Goal: Task Accomplishment & Management: Use online tool/utility

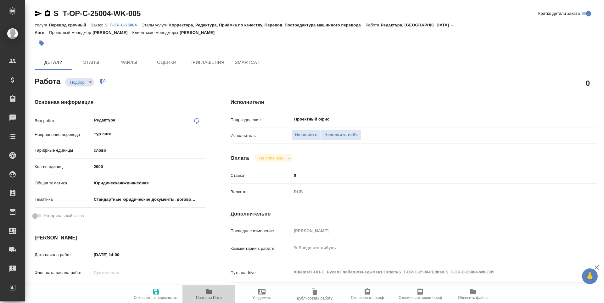
click at [200, 294] on span "Папка на Drive" at bounding box center [208, 294] width 45 height 12
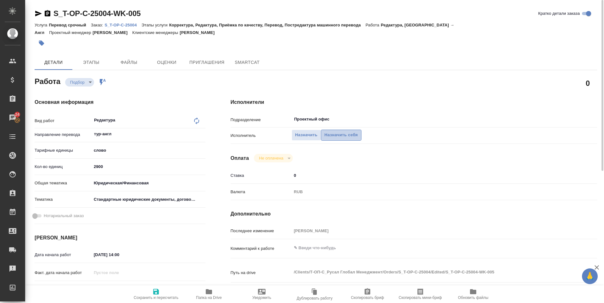
click at [338, 133] on span "Назначить себя" at bounding box center [340, 134] width 33 height 7
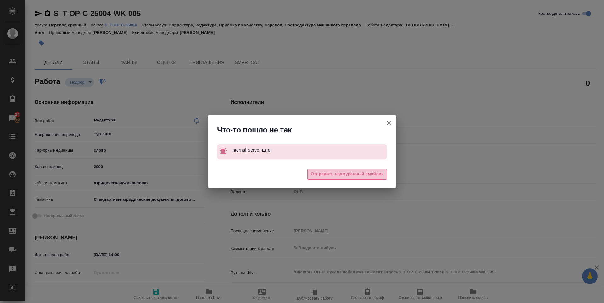
click at [323, 174] on span "Отправить нахмуренный смайлик" at bounding box center [347, 174] width 73 height 7
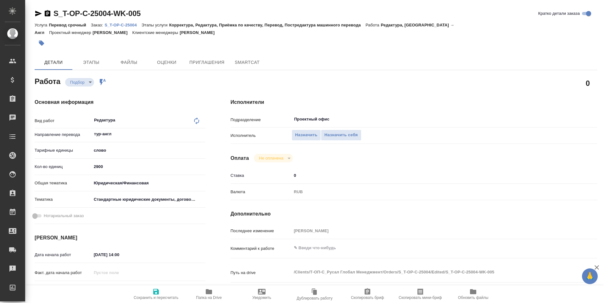
type textarea "x"
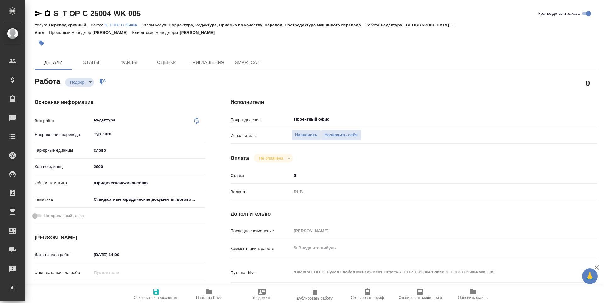
type textarea "x"
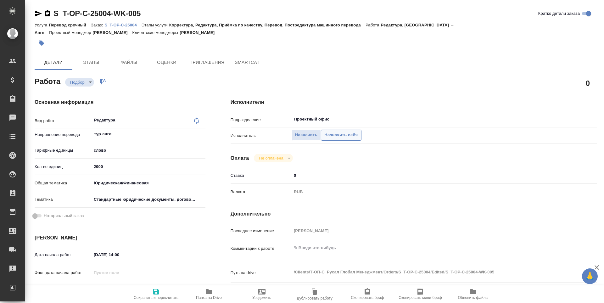
type textarea "x"
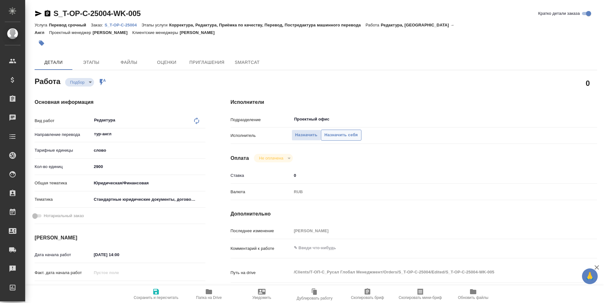
click at [345, 134] on span "Назначить себя" at bounding box center [340, 134] width 33 height 7
type textarea "x"
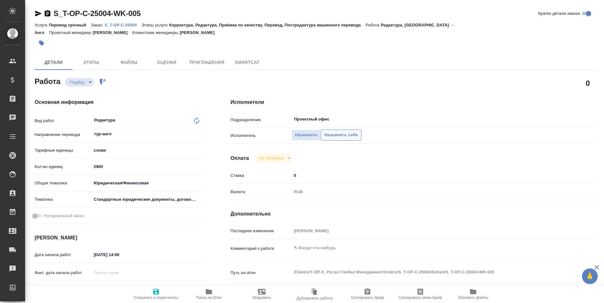
type textarea "x"
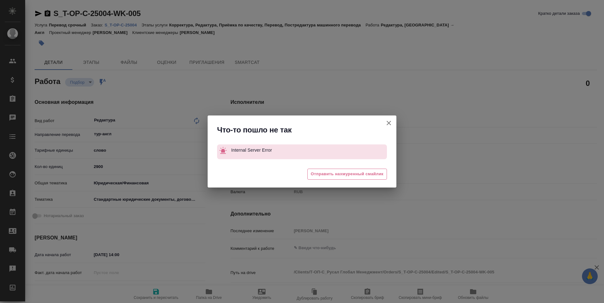
type textarea "x"
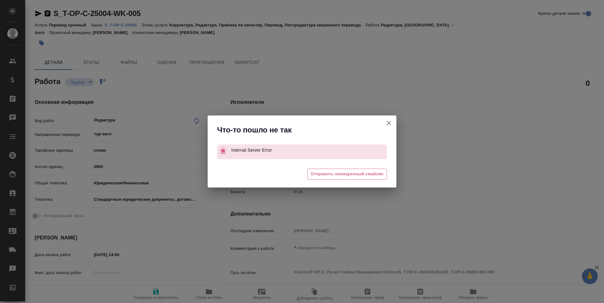
click at [394, 118] on button "Кратко детали заказа" at bounding box center [388, 122] width 15 height 15
type textarea "x"
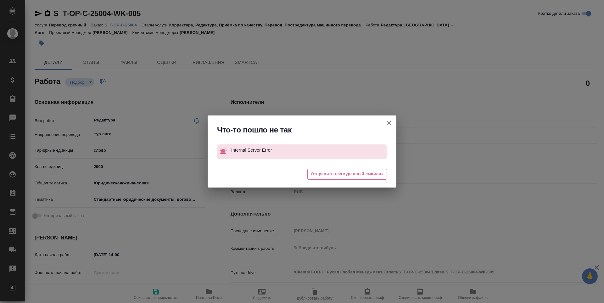
type textarea "x"
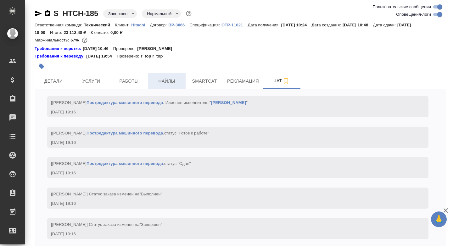
scroll to position [11411, 0]
click at [56, 79] on span "Детали" at bounding box center [53, 81] width 30 height 8
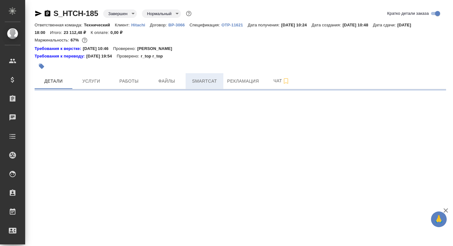
select select "RU"
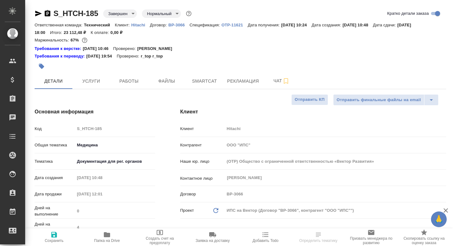
type textarea "x"
click at [206, 76] on button "Smartcat" at bounding box center [205, 81] width 38 height 16
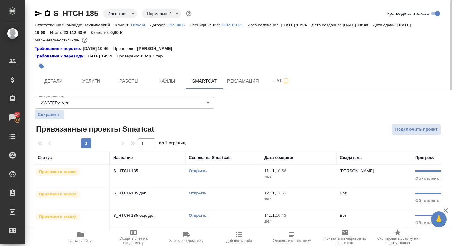
click at [199, 172] on link "Открыть" at bounding box center [198, 171] width 18 height 5
click at [198, 170] on link "Открыть" at bounding box center [198, 171] width 18 height 5
click at [194, 173] on link "Открыть" at bounding box center [198, 171] width 18 height 5
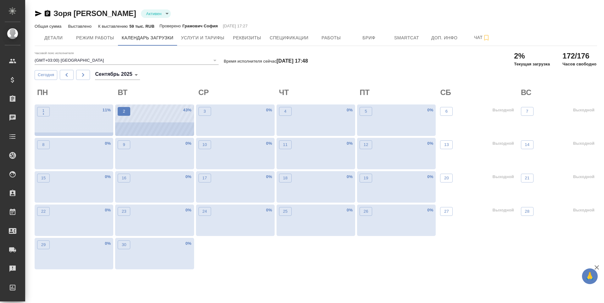
click at [129, 108] on button "2" at bounding box center [124, 111] width 13 height 9
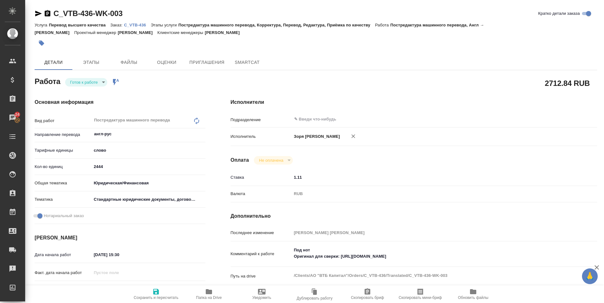
click at [213, 292] on span "Папка на Drive" at bounding box center [208, 294] width 45 height 12
